Goal: Information Seeking & Learning: Find specific fact

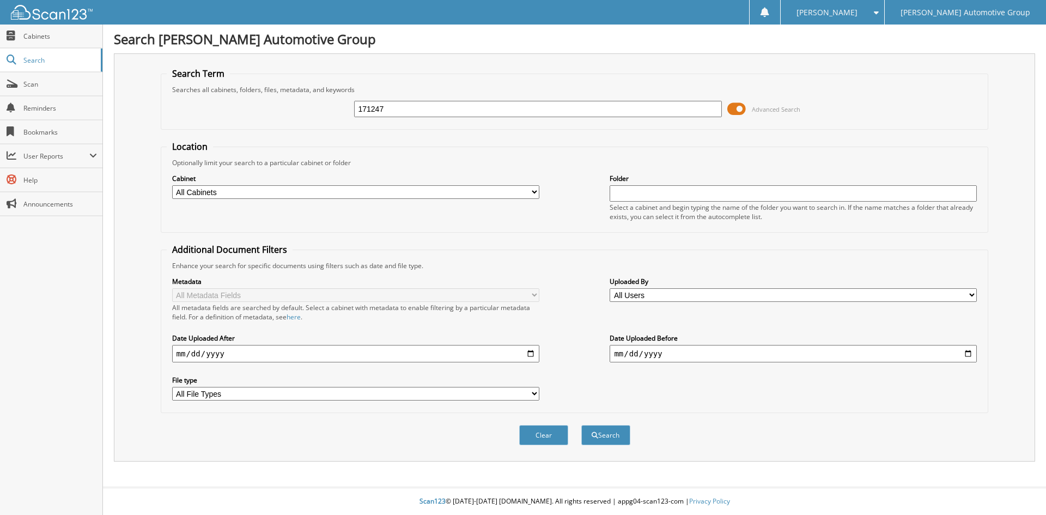
click at [581, 425] on button "Search" at bounding box center [605, 435] width 49 height 20
type input "1712473"
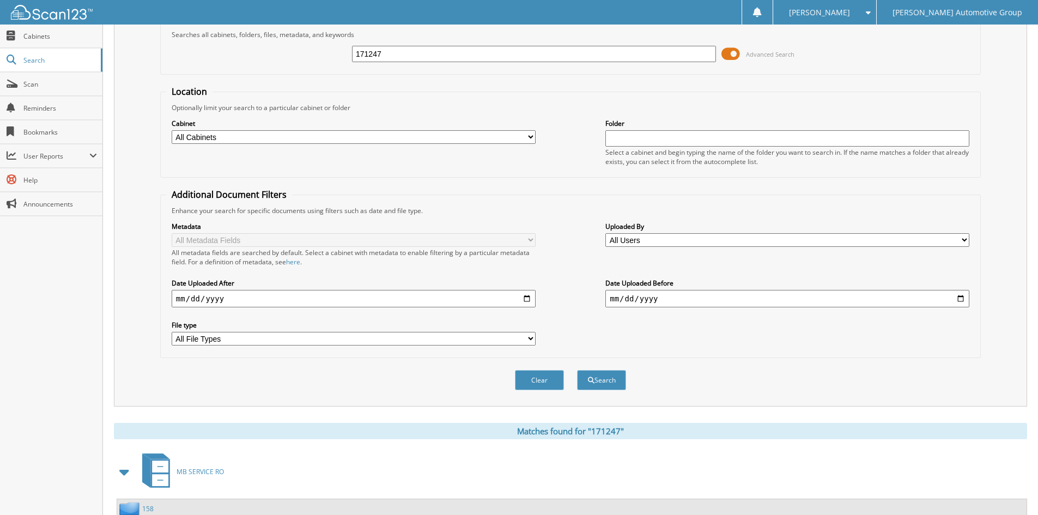
scroll to position [137, 0]
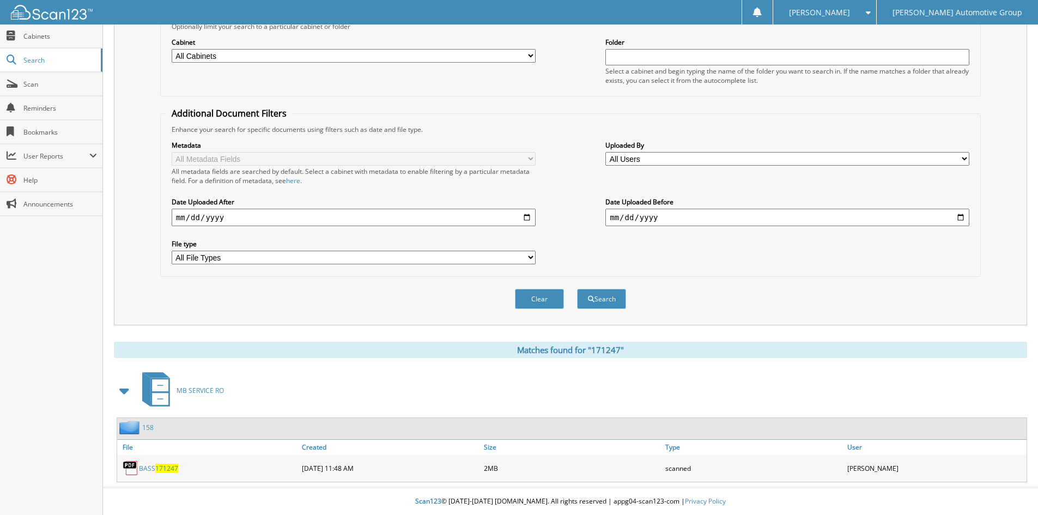
click at [159, 467] on span "171247" at bounding box center [166, 468] width 23 height 9
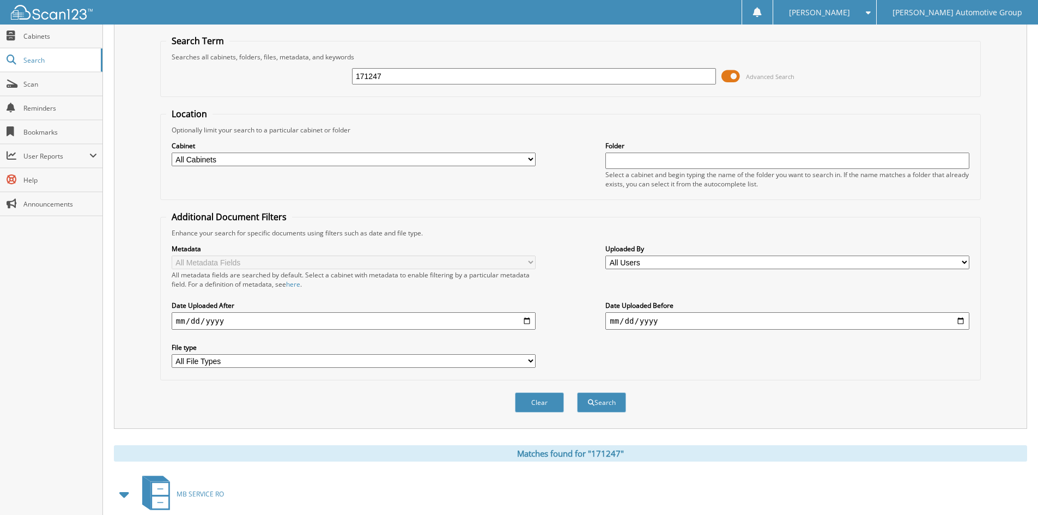
scroll to position [0, 0]
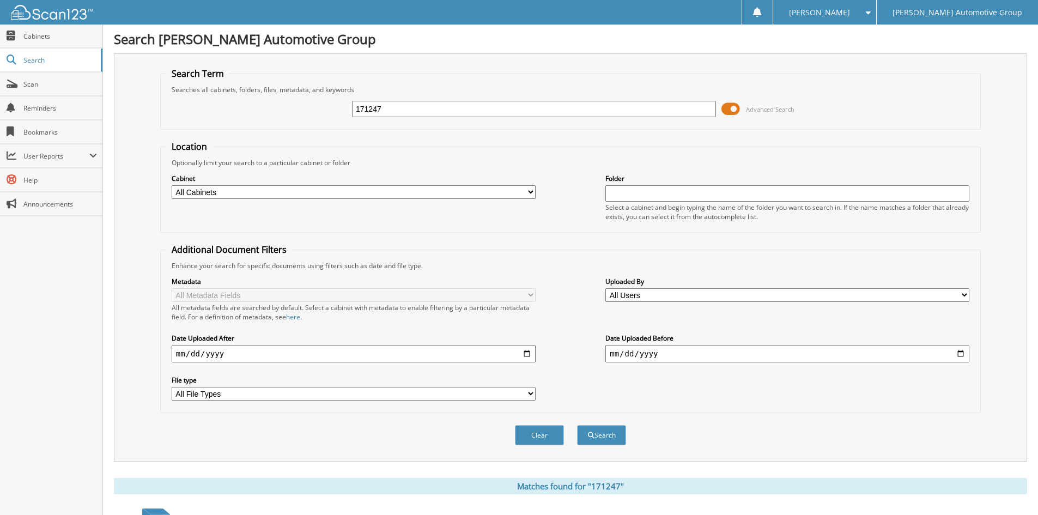
drag, startPoint x: 369, startPoint y: 109, endPoint x: 463, endPoint y: 109, distance: 93.2
click at [461, 110] on input "171247" at bounding box center [534, 109] width 364 height 16
type input "171177"
click at [577, 425] on button "Search" at bounding box center [601, 435] width 49 height 20
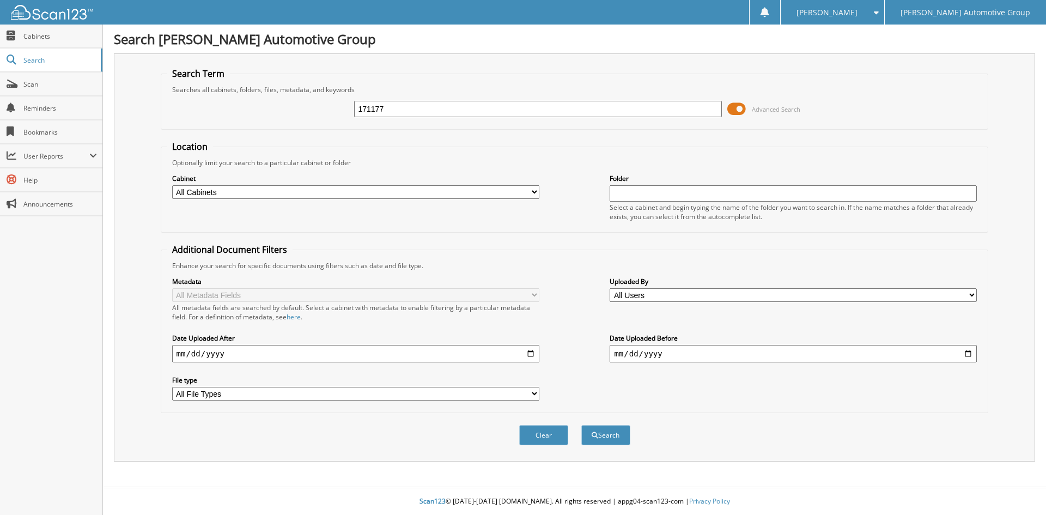
type input "171177"
click at [581, 425] on button "Search" at bounding box center [605, 435] width 49 height 20
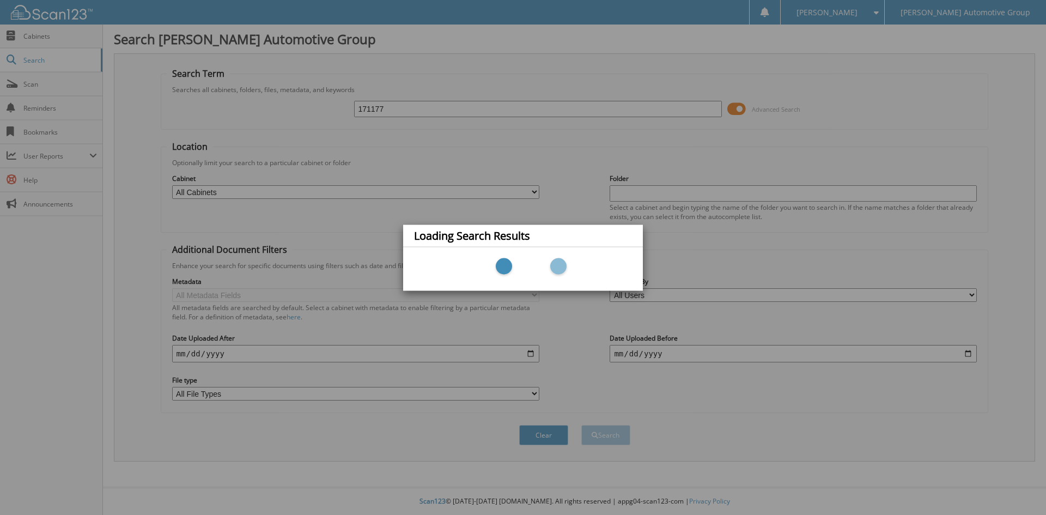
click at [44, 56] on div "Loading Search Results" at bounding box center [523, 257] width 1046 height 515
drag, startPoint x: 41, startPoint y: 58, endPoint x: 53, endPoint y: 56, distance: 12.6
click at [45, 58] on div "Loading Search Results" at bounding box center [523, 257] width 1046 height 515
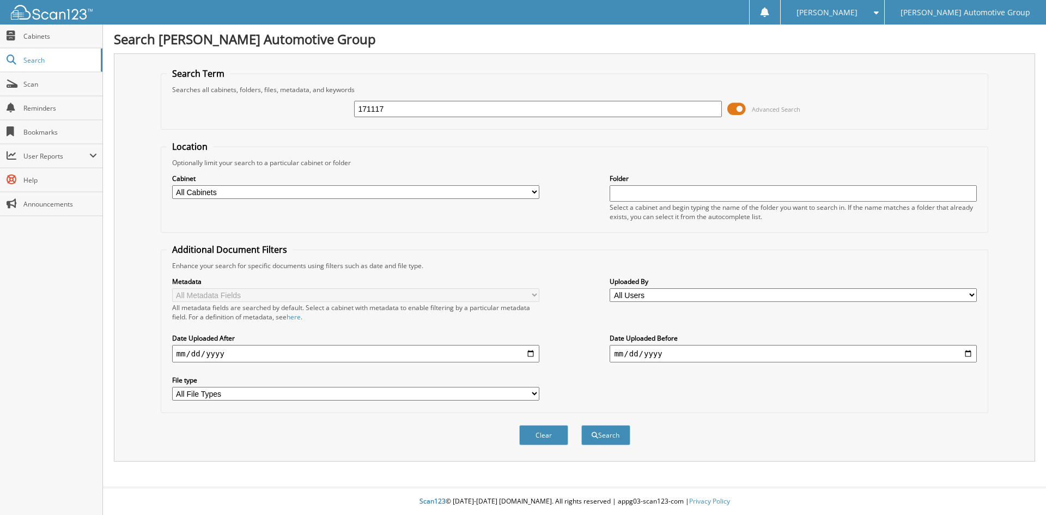
type input "171117"
click at [581, 425] on button "Search" at bounding box center [605, 435] width 49 height 20
type input "171247"
click at [581, 425] on button "Search" at bounding box center [605, 435] width 49 height 20
type input "171117"
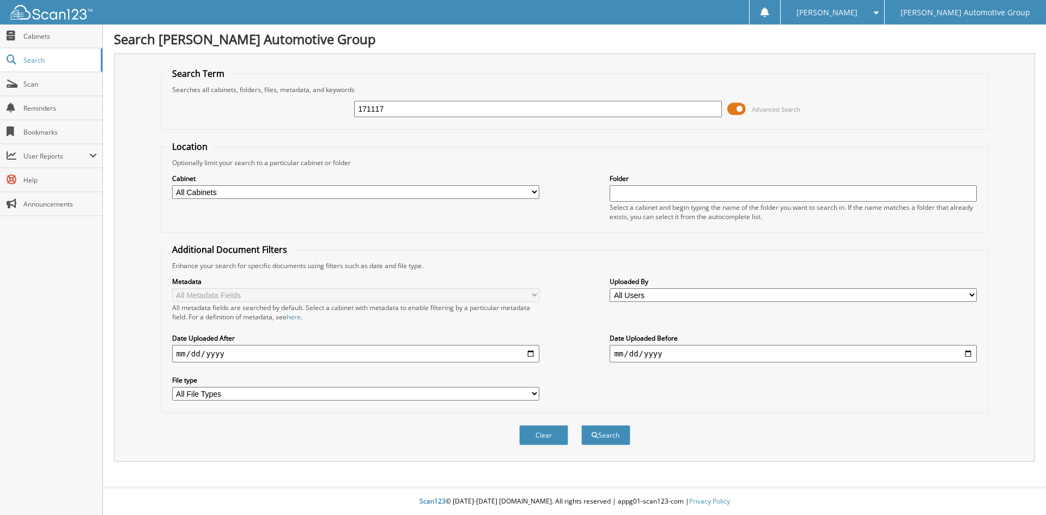
click at [581, 425] on button "Search" at bounding box center [605, 435] width 49 height 20
type input "171177"
click at [581, 425] on button "Search" at bounding box center [605, 435] width 49 height 20
click at [407, 113] on input "text" at bounding box center [537, 109] width 367 height 16
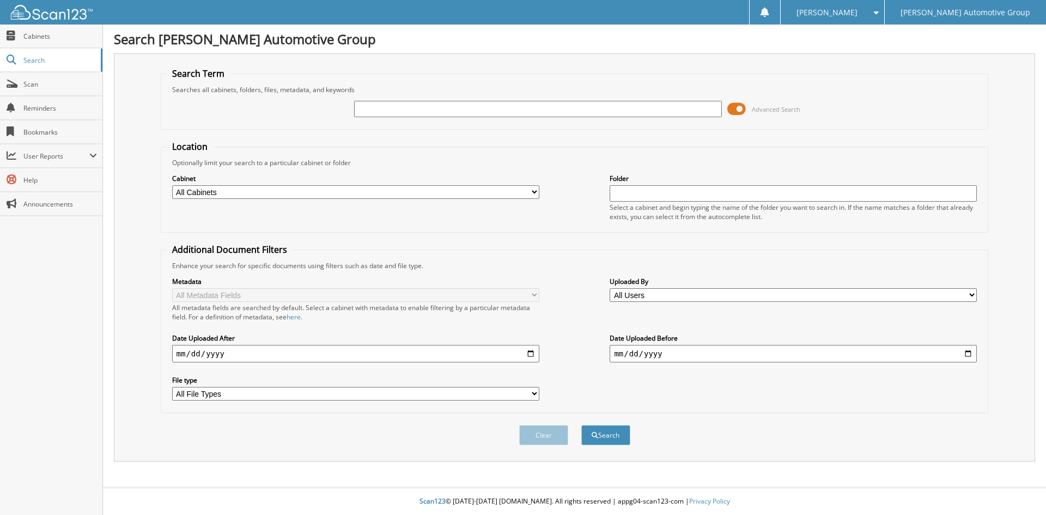
click at [407, 113] on input "text" at bounding box center [537, 109] width 367 height 16
type input "171177"
click at [581, 425] on button "Search" at bounding box center [605, 435] width 49 height 20
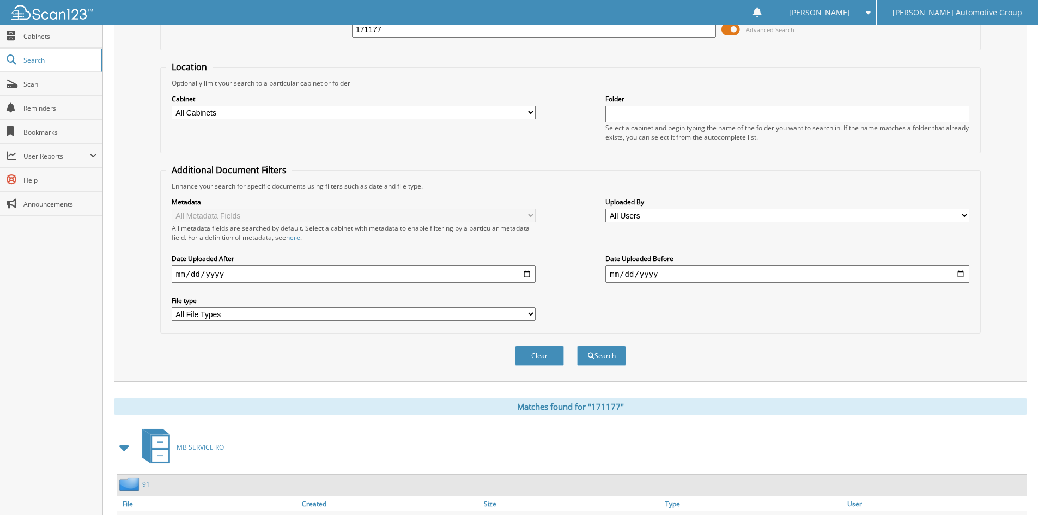
scroll to position [137, 0]
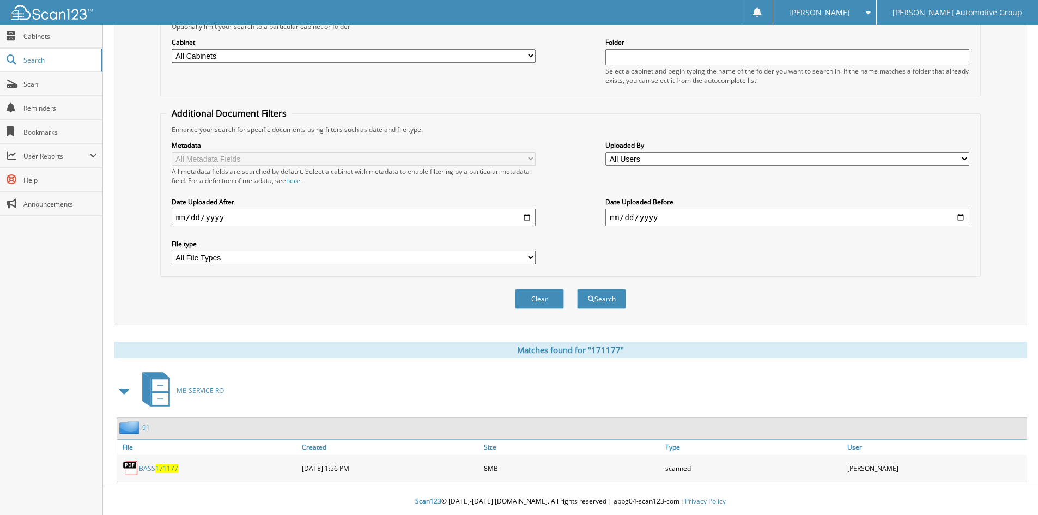
click at [147, 465] on link "BASS 171177" at bounding box center [158, 468] width 39 height 9
